Goal: Transaction & Acquisition: Obtain resource

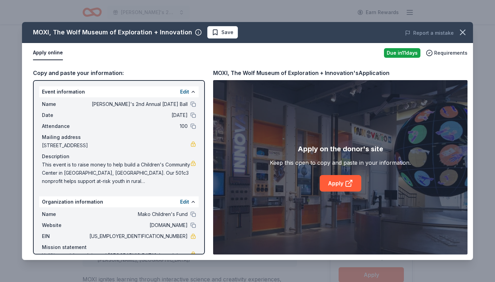
scroll to position [257, 0]
click at [166, 176] on span "This event is to raise money to help build a Children's Community Center in Hoh…" at bounding box center [116, 173] width 148 height 25
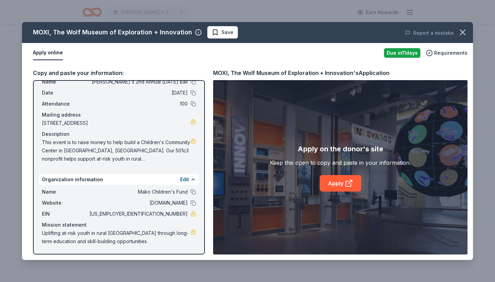
scroll to position [22, 0]
click at [167, 152] on span "This event is to raise money to help build a Children's Community Center in Hoh…" at bounding box center [116, 150] width 148 height 25
click at [163, 141] on span "This event is to raise money to help build a Children's Community Center in Hoh…" at bounding box center [116, 150] width 148 height 25
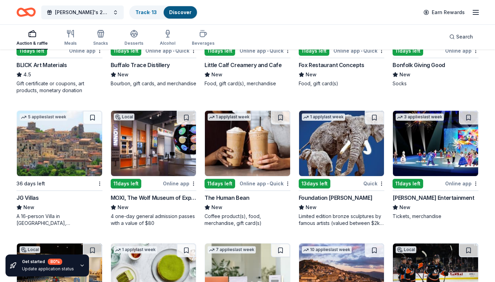
scroll to position [1462, 0]
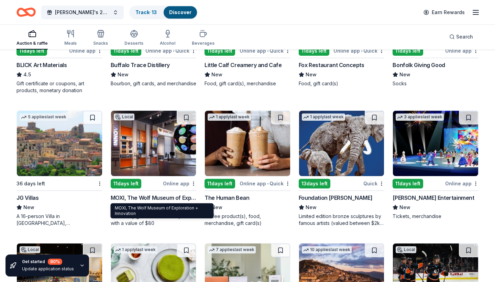
click at [161, 213] on div "MOXI, The Wolf Museum of Exploration + Innovation MOXI, The Wolf Museum of Expl…" at bounding box center [162, 210] width 103 height 15
click at [146, 197] on div "MOXI, The Wolf Museum of Exploration + Innovation" at bounding box center [154, 198] width 86 height 8
